Goal: Task Accomplishment & Management: Manage account settings

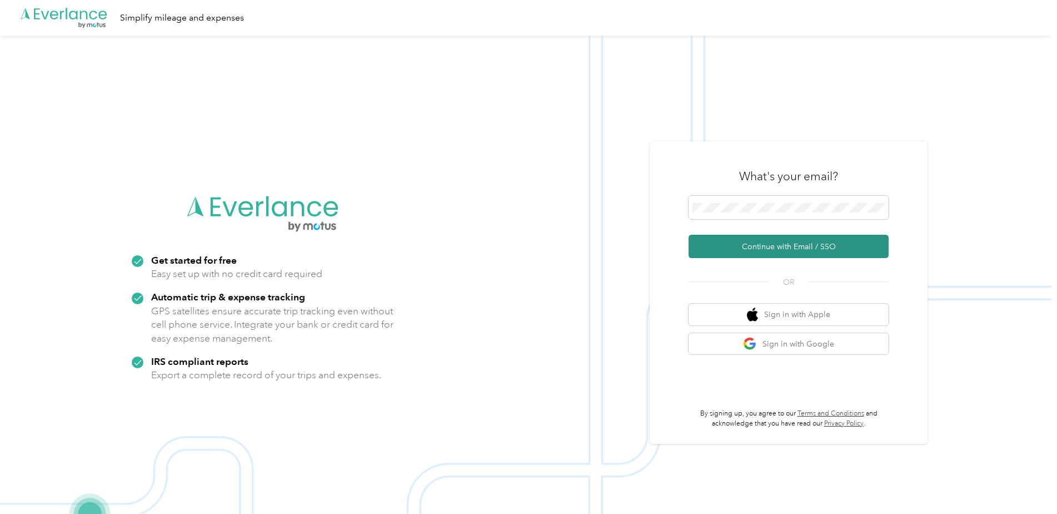
click at [778, 245] on button "Continue with Email / SSO" at bounding box center [789, 246] width 200 height 23
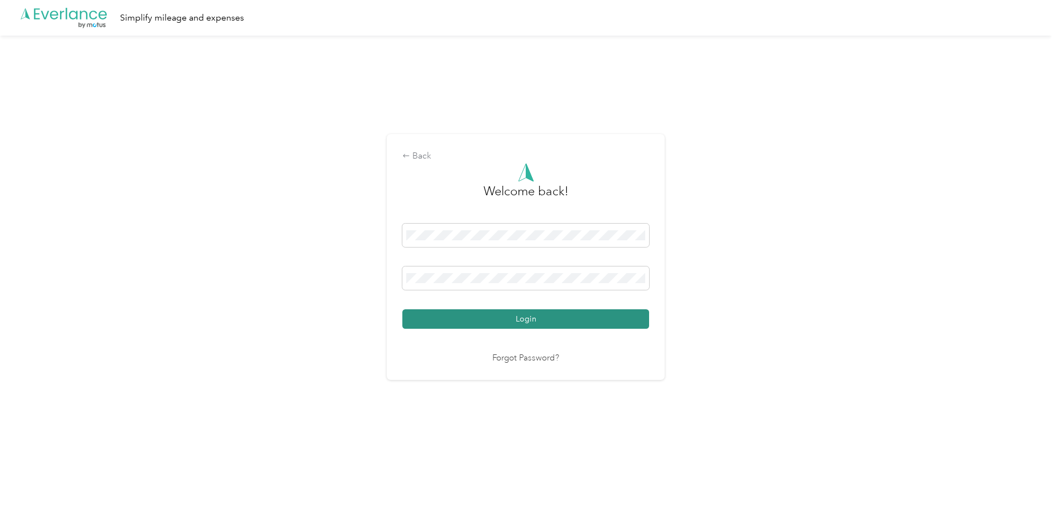
click at [524, 320] on button "Login" at bounding box center [525, 318] width 247 height 19
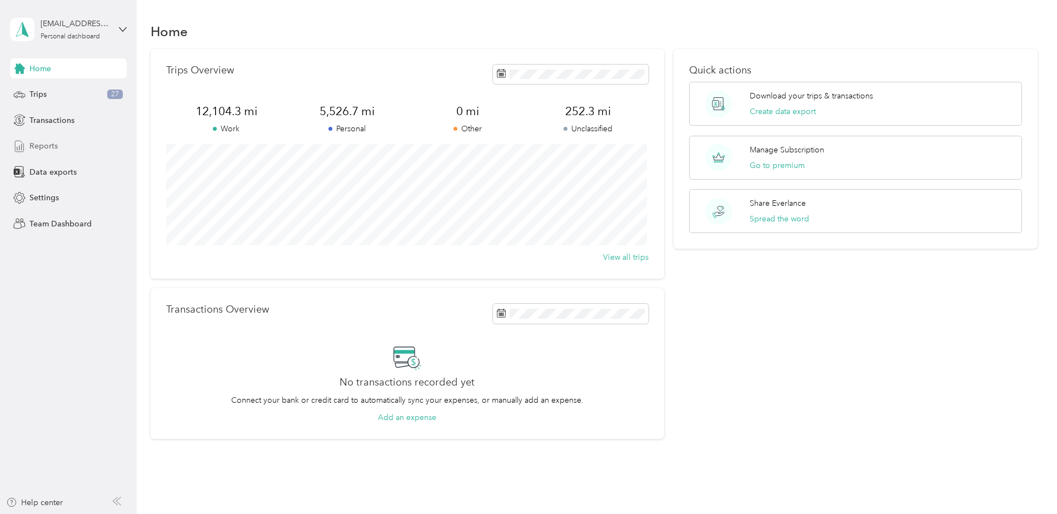
click at [51, 143] on span "Reports" at bounding box center [43, 146] width 28 height 12
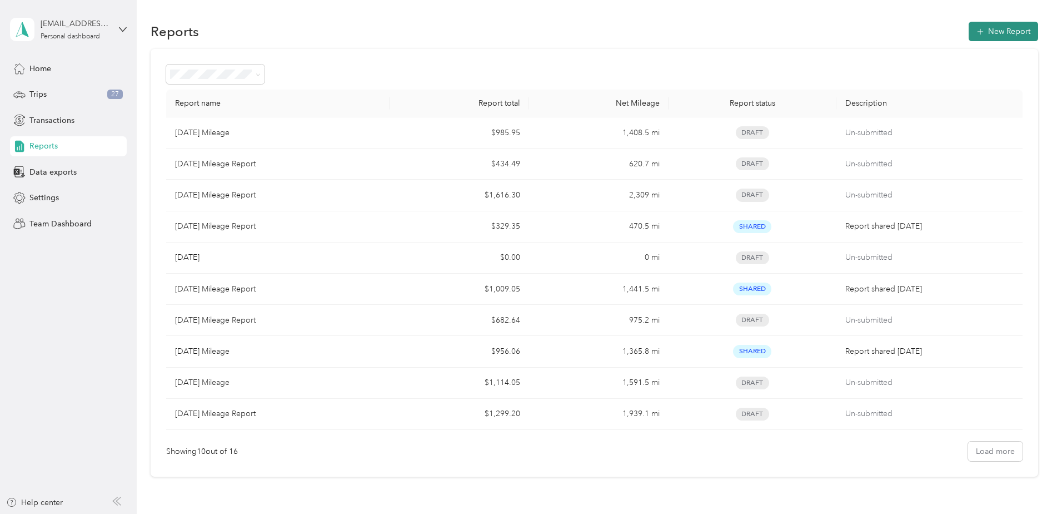
click at [1005, 29] on button "New Report" at bounding box center [1003, 31] width 69 height 19
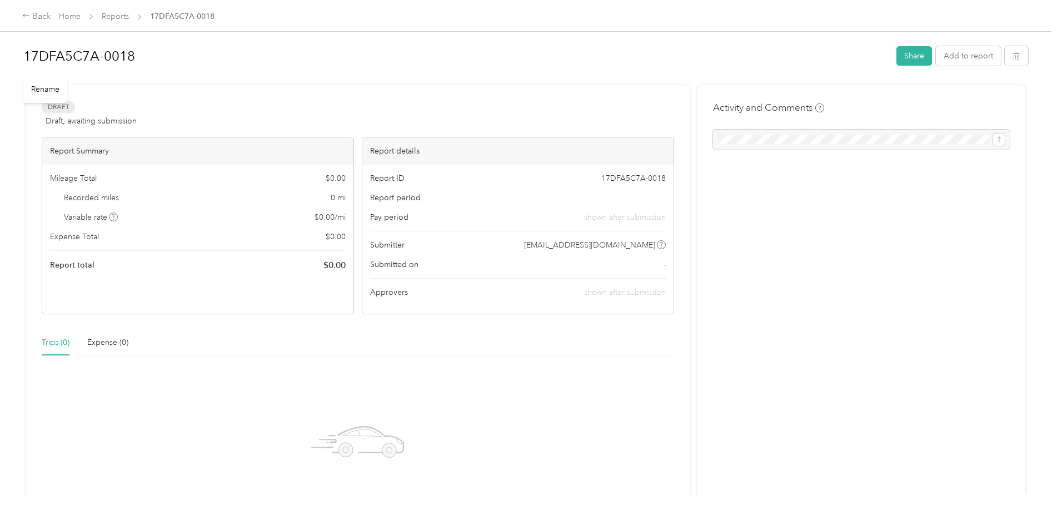
click at [158, 66] on h1 "17DFA5C7A-0018" at bounding box center [455, 56] width 865 height 27
click at [22, 58] on div "17DFA5C7A-0018 Share Add to report Draft Draft, awaiting submission View activi…" at bounding box center [526, 247] width 1052 height 494
click at [846, 89] on div "Activity and Comments" at bounding box center [862, 340] width 328 height 504
click at [965, 58] on button "Add to report" at bounding box center [968, 55] width 65 height 19
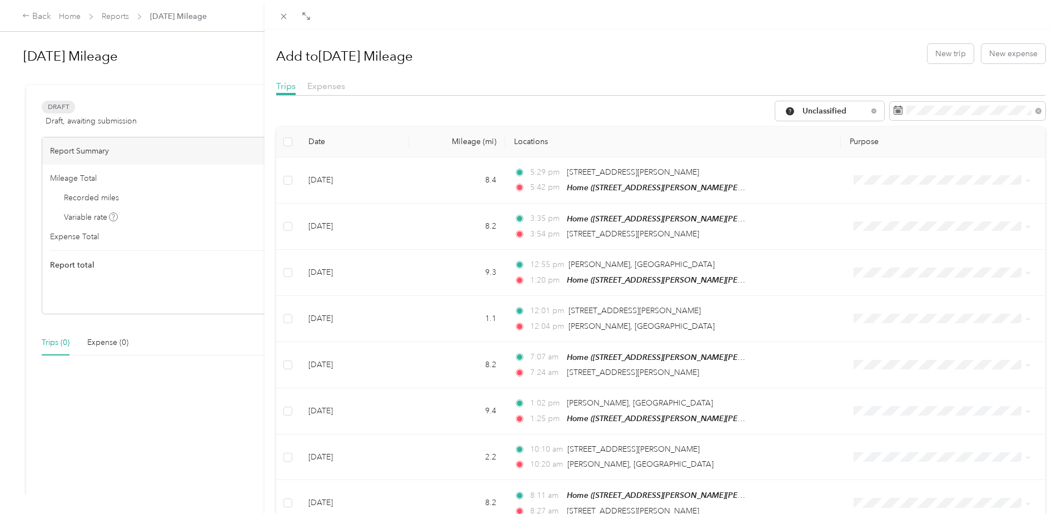
click at [672, 61] on div "Add to [DATE] Mileage New trip New expense" at bounding box center [661, 53] width 770 height 32
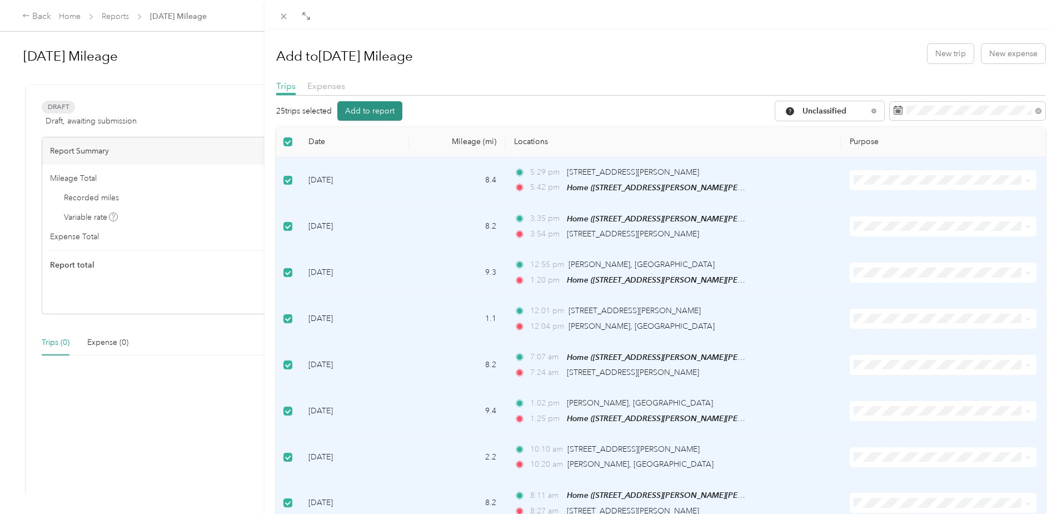
click at [379, 111] on button "Add to report" at bounding box center [369, 110] width 65 height 19
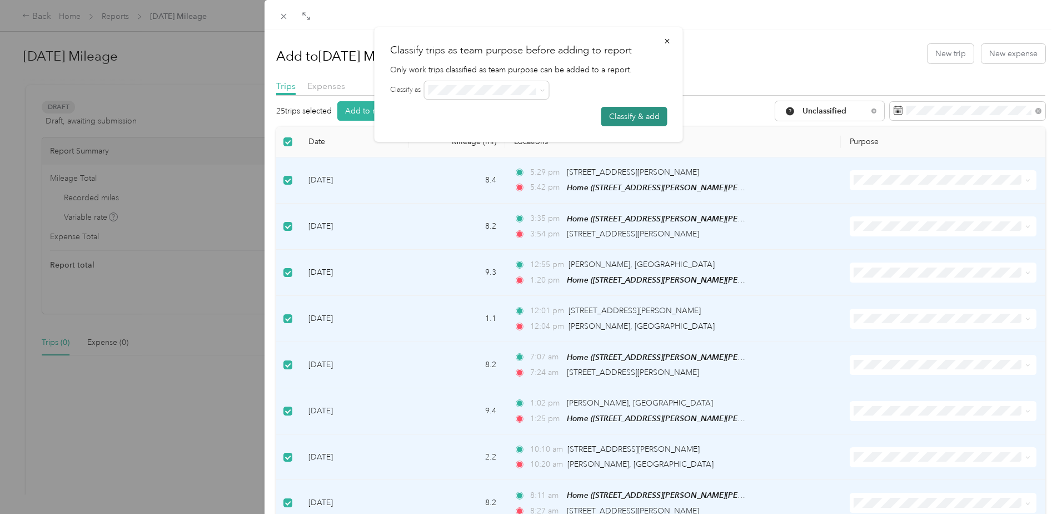
click at [634, 117] on button "Classify & add" at bounding box center [634, 116] width 66 height 19
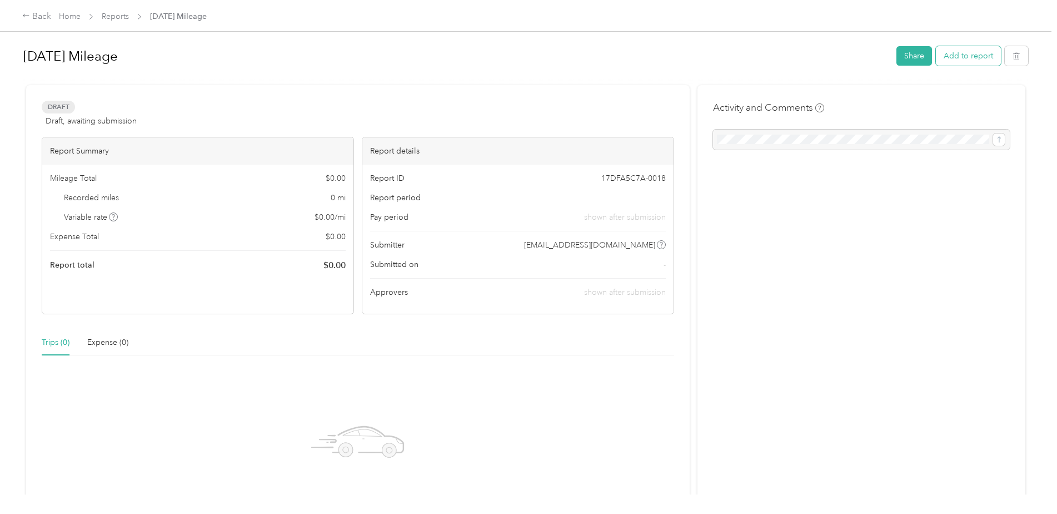
click at [961, 59] on button "Add to report" at bounding box center [968, 55] width 65 height 19
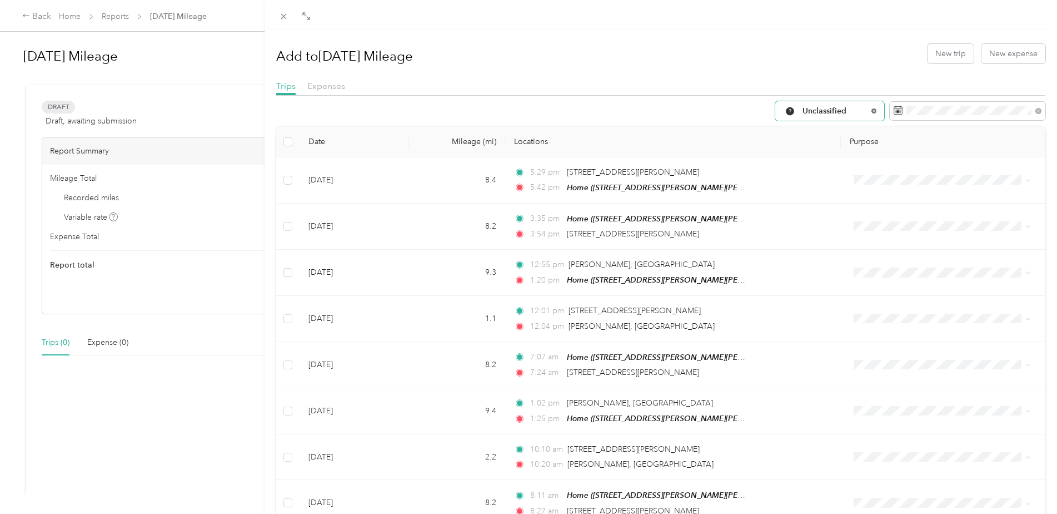
click at [872, 112] on icon at bounding box center [874, 110] width 4 height 4
click at [827, 110] on span "All Purposes" at bounding box center [835, 111] width 65 height 8
click at [812, 168] on span "Work" at bounding box center [855, 170] width 122 height 12
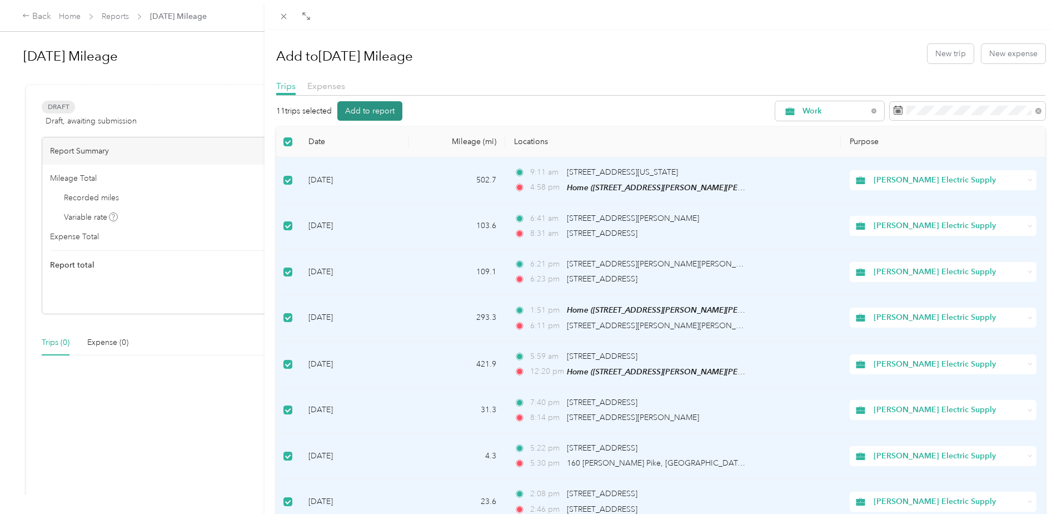
click at [390, 108] on button "Add to report" at bounding box center [369, 110] width 65 height 19
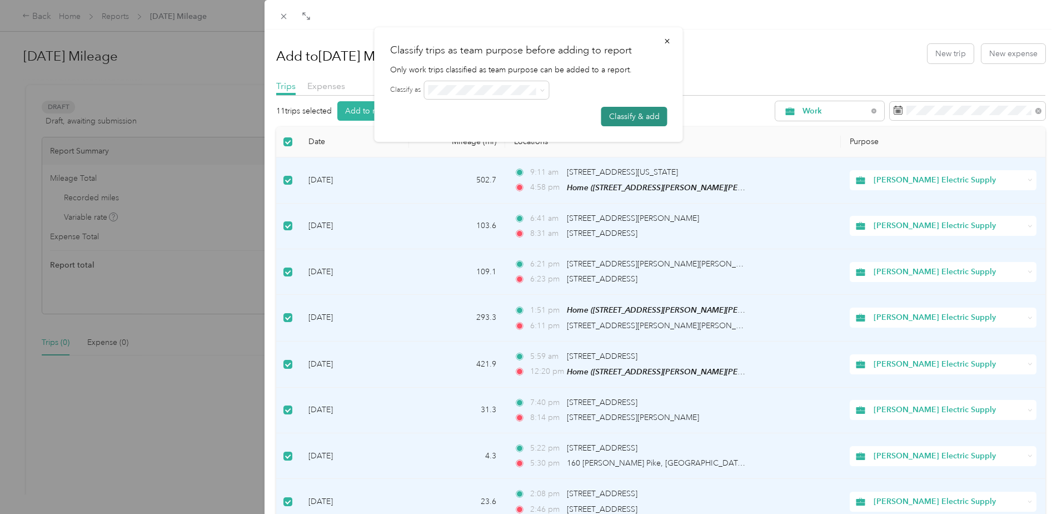
click at [629, 115] on button "Classify & add" at bounding box center [634, 116] width 66 height 19
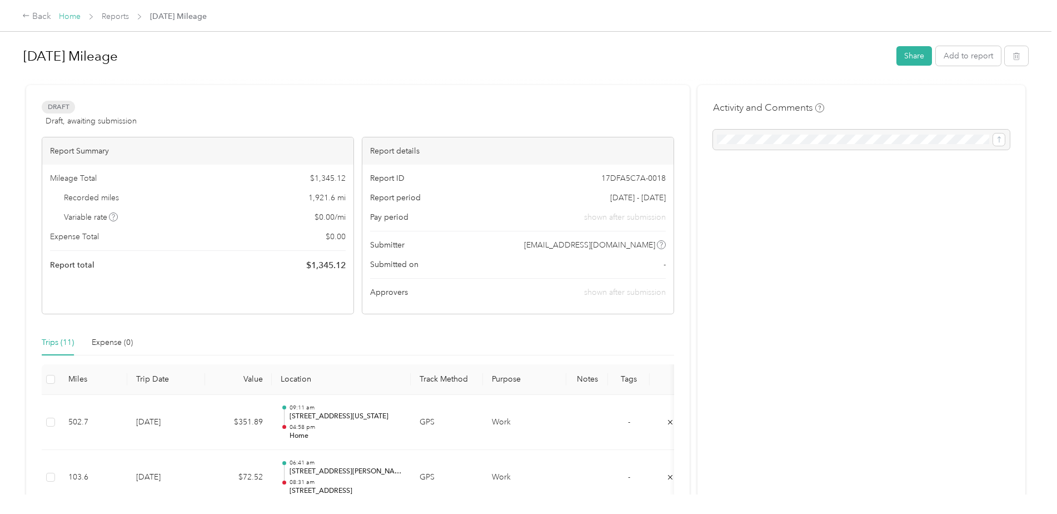
click at [67, 16] on link "Home" at bounding box center [70, 16] width 22 height 9
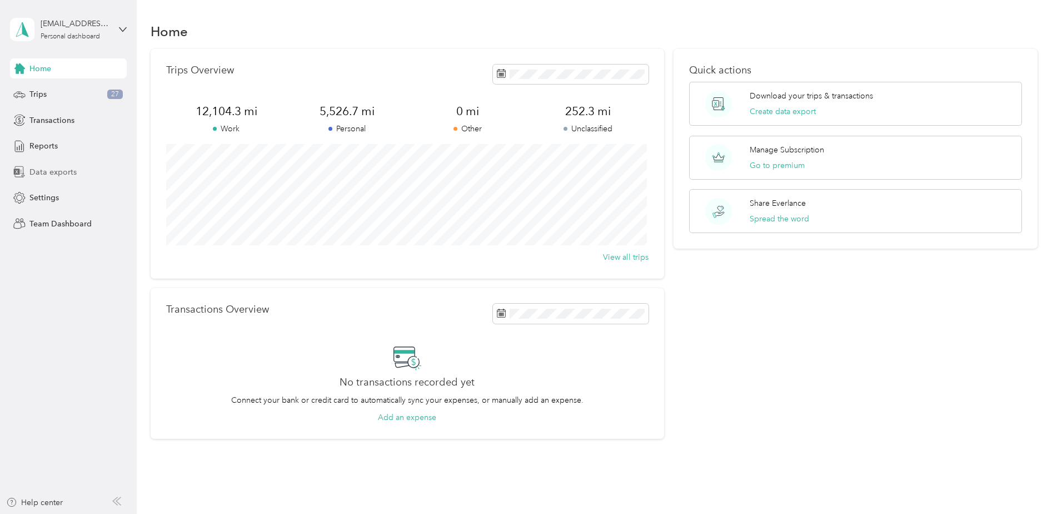
click at [57, 171] on span "Data exports" at bounding box center [52, 172] width 47 height 12
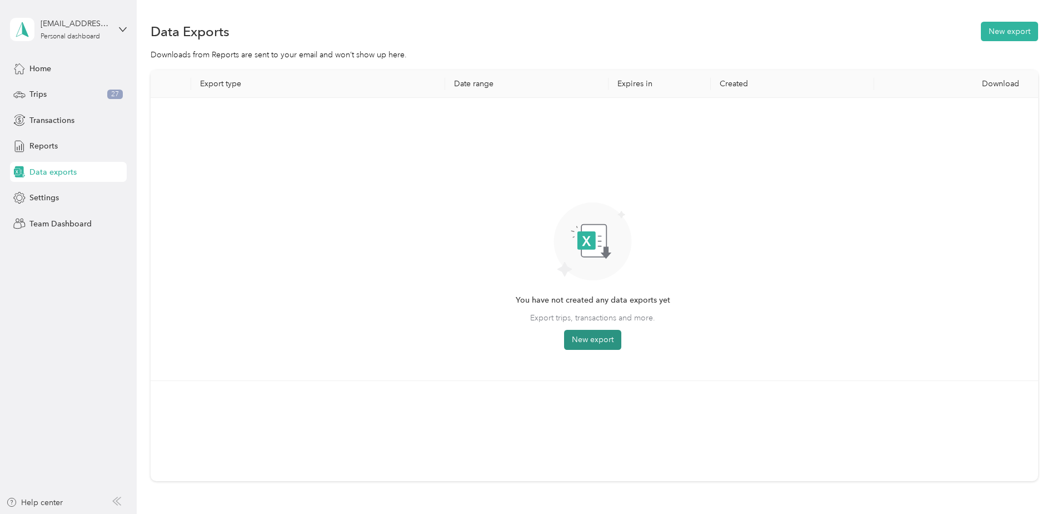
click at [603, 339] on button "New export" at bounding box center [592, 340] width 57 height 20
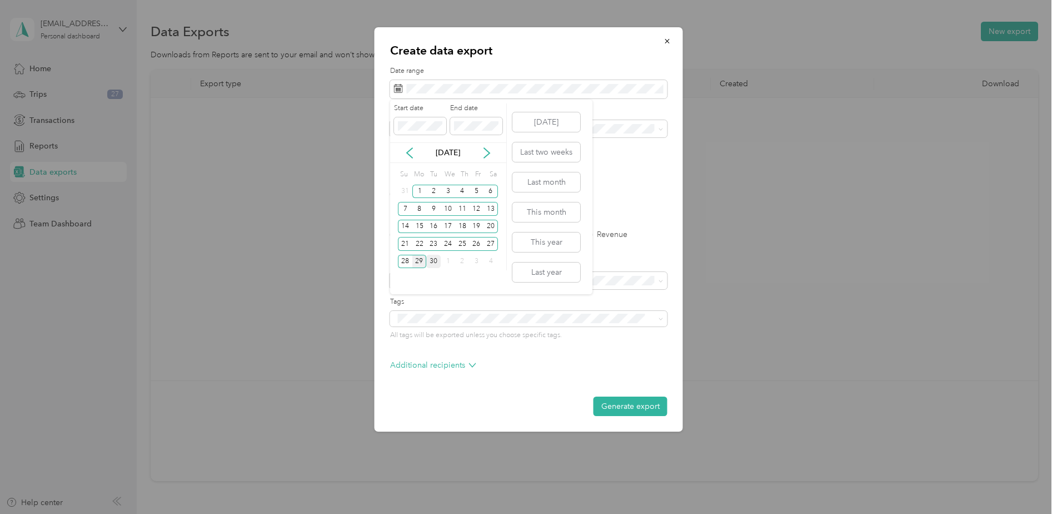
click at [435, 263] on div "30" at bounding box center [433, 262] width 14 height 14
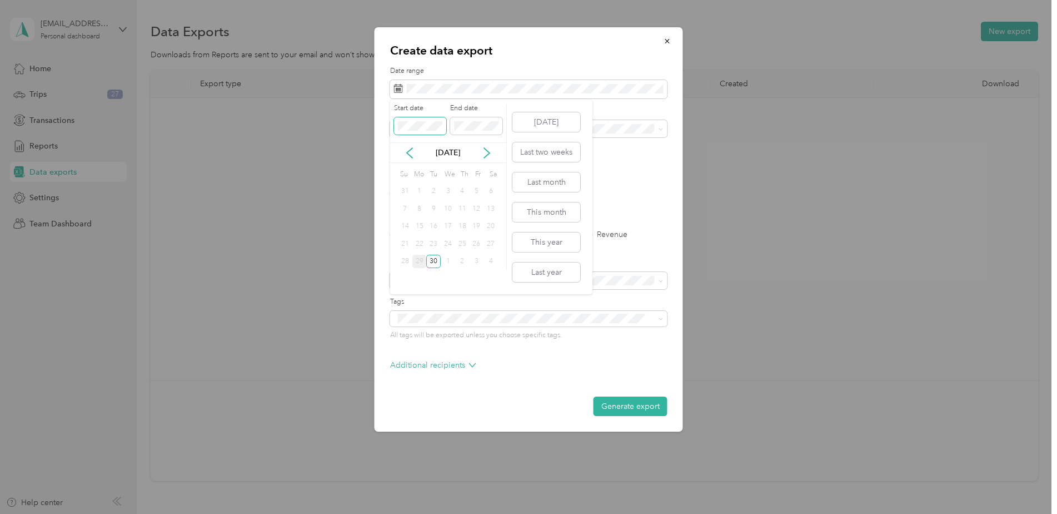
click at [380, 513] on div "Create data export Date range Purpose Advanced filters File format Excel CSV PD…" at bounding box center [526, 514] width 1052 height 0
click at [421, 191] on div "1" at bounding box center [419, 192] width 14 height 14
click at [415, 170] on span "Work" at bounding box center [407, 167] width 19 height 9
click at [471, 195] on label "PDF" at bounding box center [483, 194] width 27 height 8
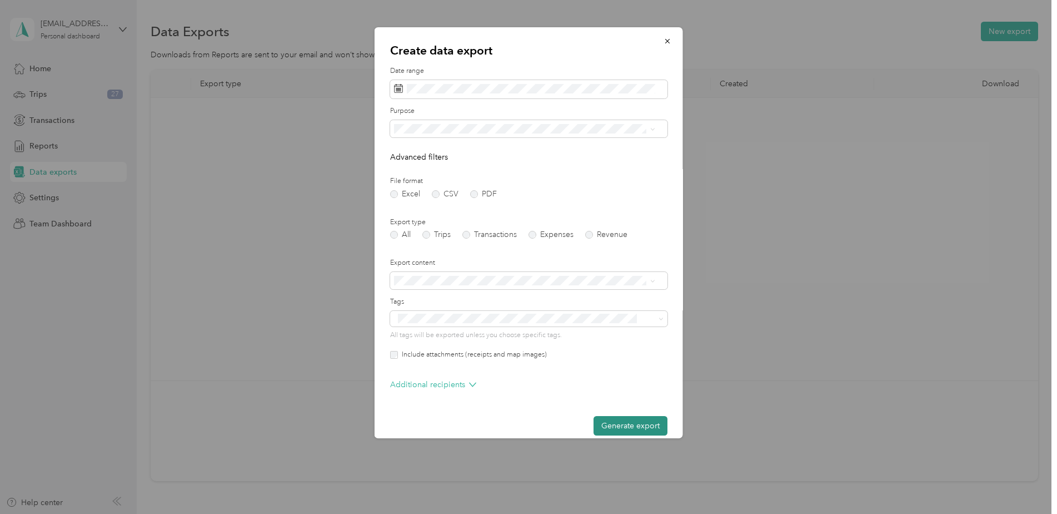
click at [625, 425] on button "Generate export" at bounding box center [631, 425] width 74 height 19
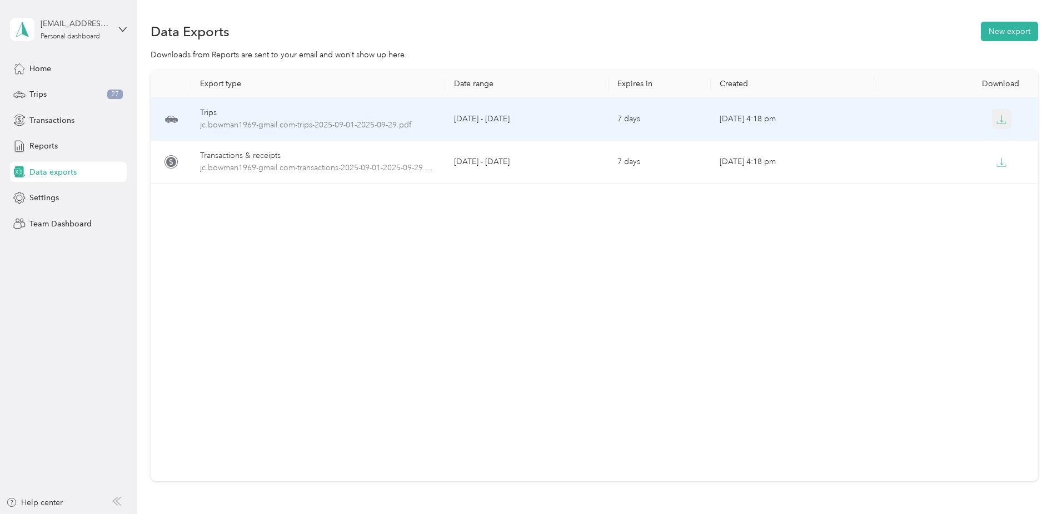
click at [1004, 119] on button "button" at bounding box center [1002, 119] width 20 height 20
